Goal: Information Seeking & Learning: Learn about a topic

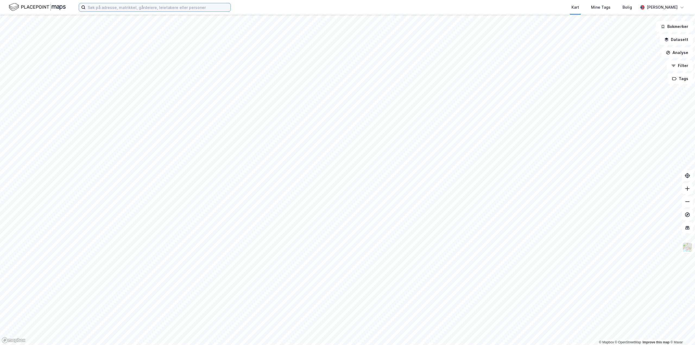
click at [167, 10] on input at bounding box center [157, 7] width 145 height 8
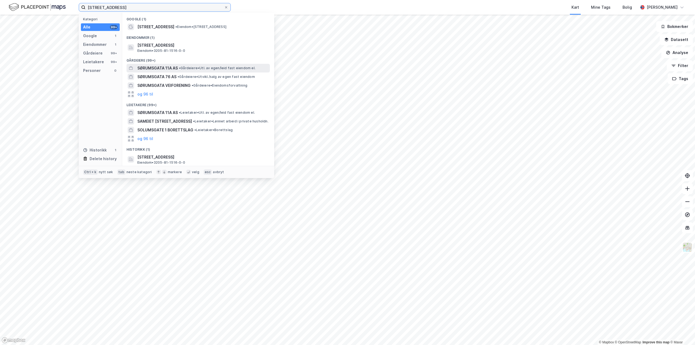
type input "sørumsgata 11a"
click at [185, 67] on span "• Gårdeiere • Utl. av egen/leid fast eiendom el." at bounding box center [217, 68] width 77 height 4
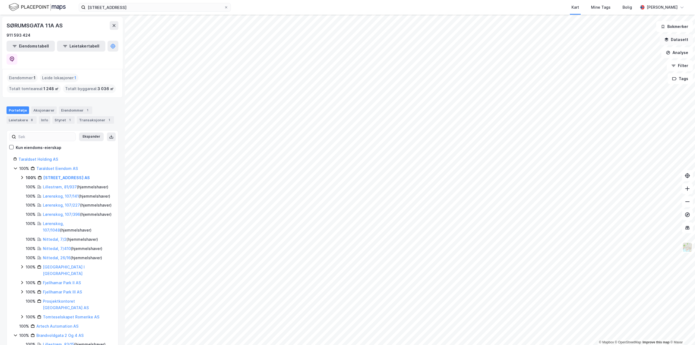
click at [674, 41] on button "Datasett" at bounding box center [675, 39] width 33 height 11
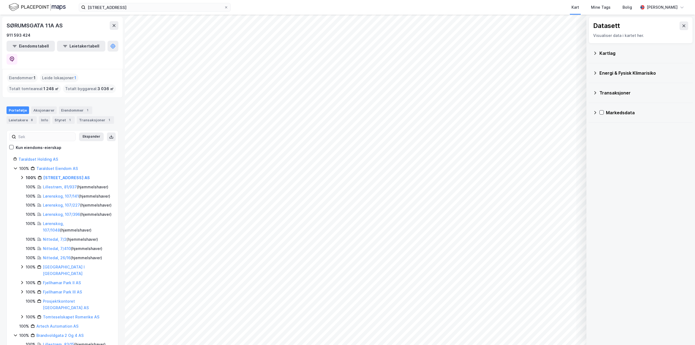
click at [606, 54] on div "Kartlag" at bounding box center [643, 53] width 89 height 7
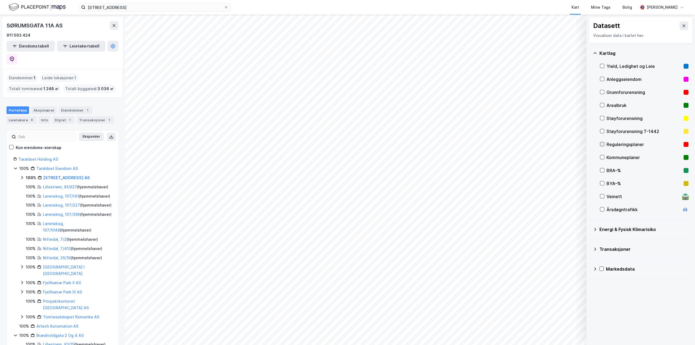
click at [603, 145] on icon at bounding box center [602, 144] width 4 height 4
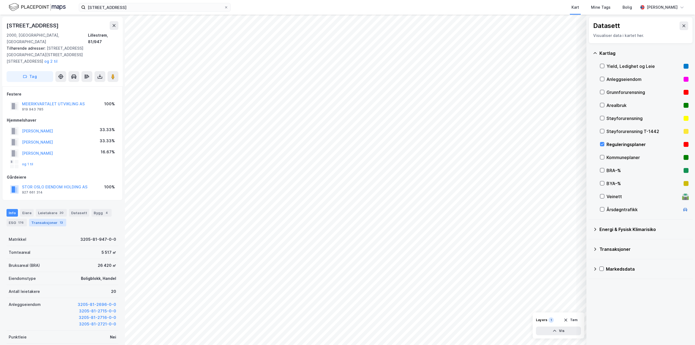
click at [54, 219] on div "Transaksjoner 13" at bounding box center [47, 223] width 37 height 8
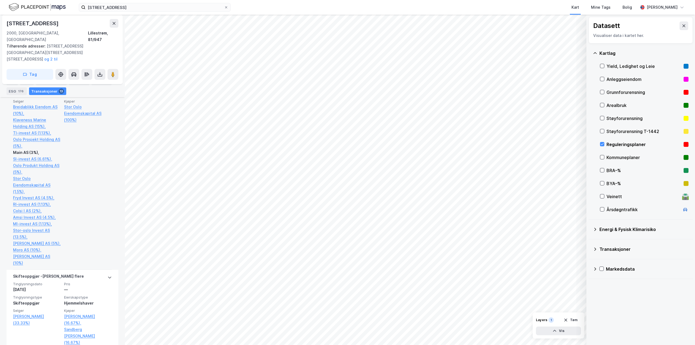
scroll to position [1302, 0]
